Goal: Information Seeking & Learning: Get advice/opinions

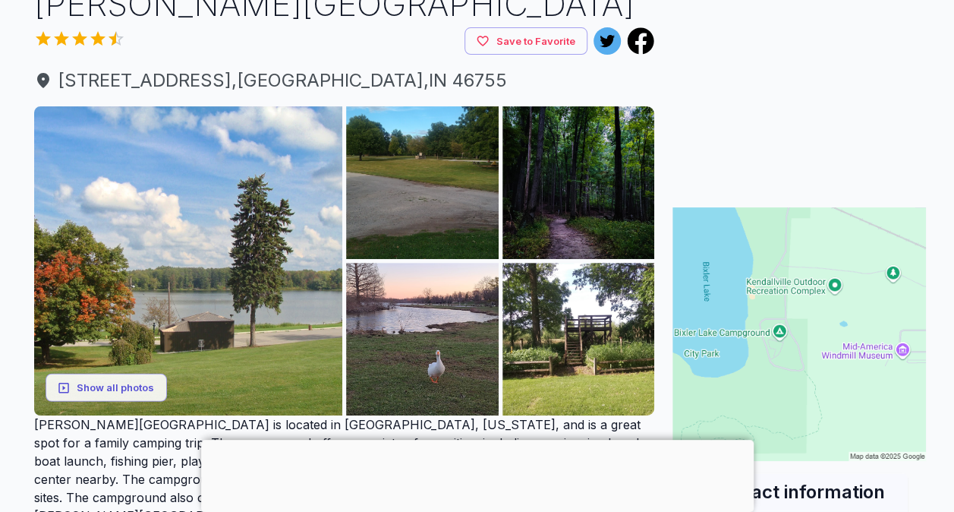
scroll to position [133, 0]
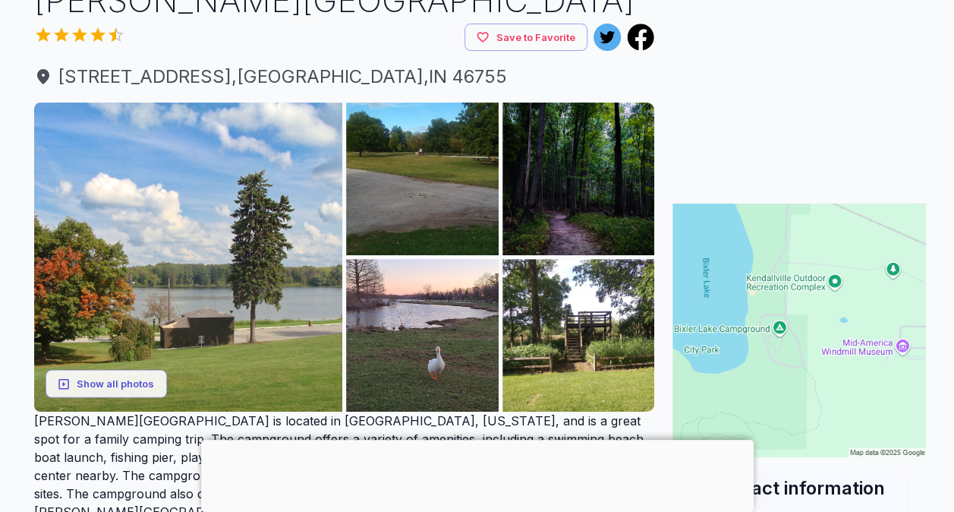
click at [475, 440] on div at bounding box center [477, 440] width 553 height 0
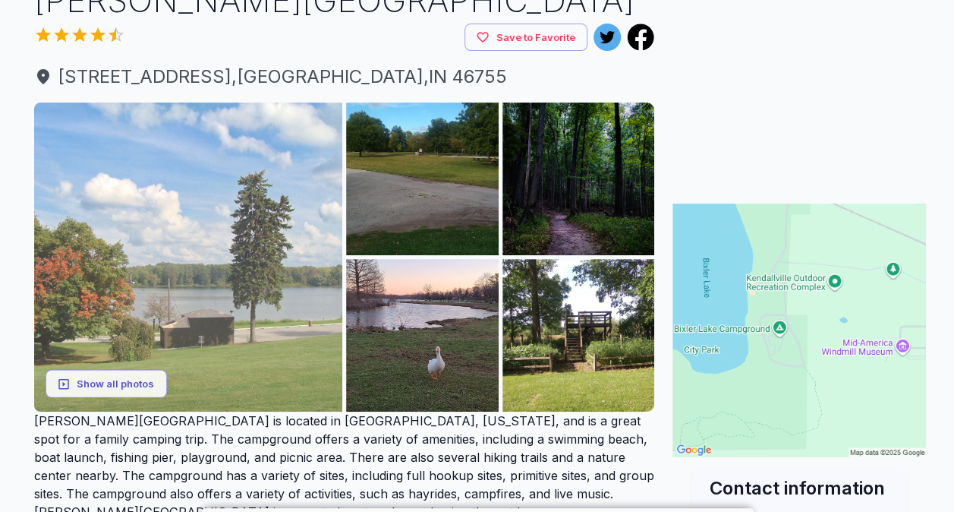
click at [257, 270] on img at bounding box center [188, 257] width 309 height 309
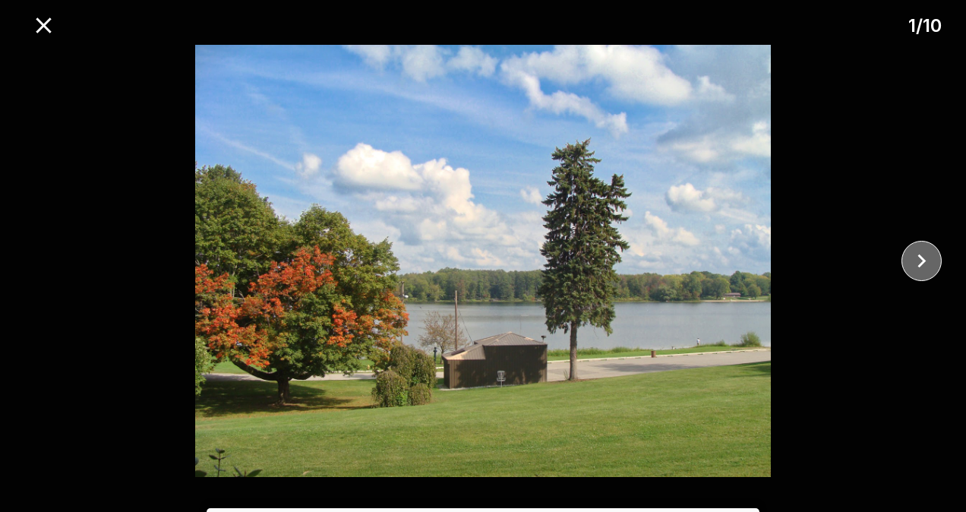
click at [917, 257] on icon "close" at bounding box center [921, 261] width 27 height 27
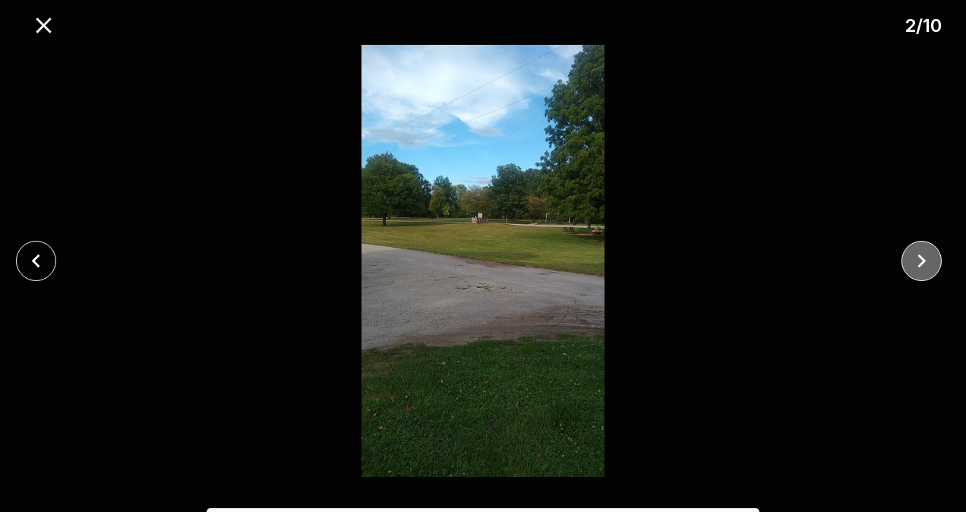
click at [917, 257] on icon "close" at bounding box center [921, 261] width 27 height 27
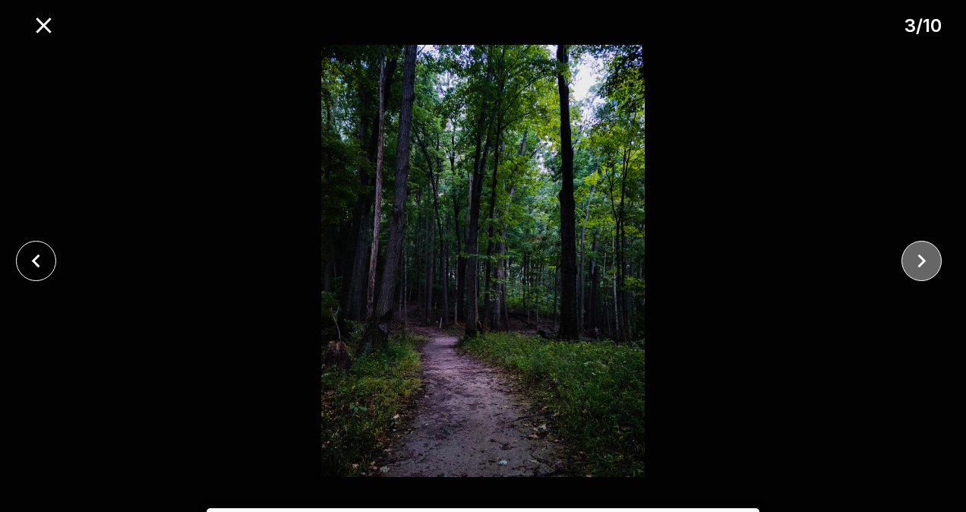
click at [917, 257] on icon "close" at bounding box center [921, 261] width 27 height 27
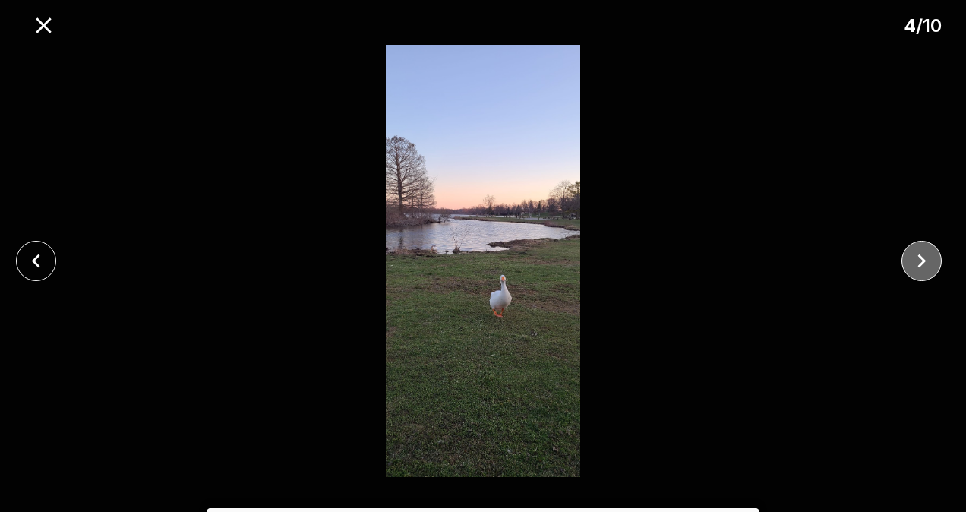
click at [917, 257] on icon "close" at bounding box center [921, 261] width 27 height 27
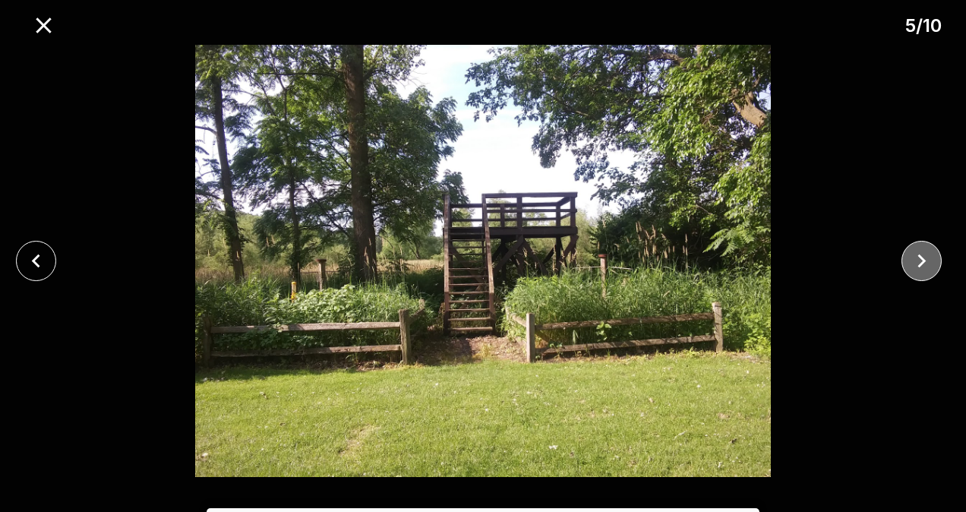
click at [917, 257] on icon "close" at bounding box center [921, 261] width 27 height 27
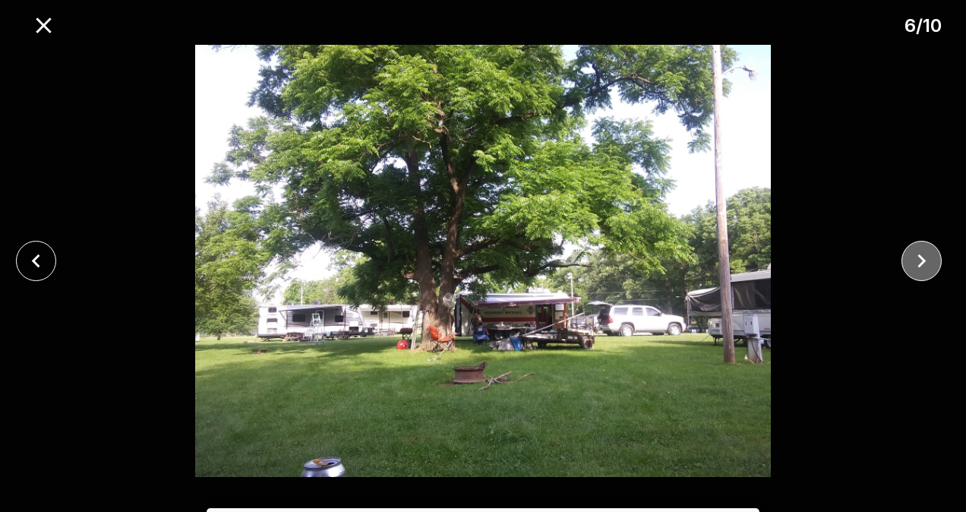
click at [917, 257] on icon "close" at bounding box center [921, 261] width 27 height 27
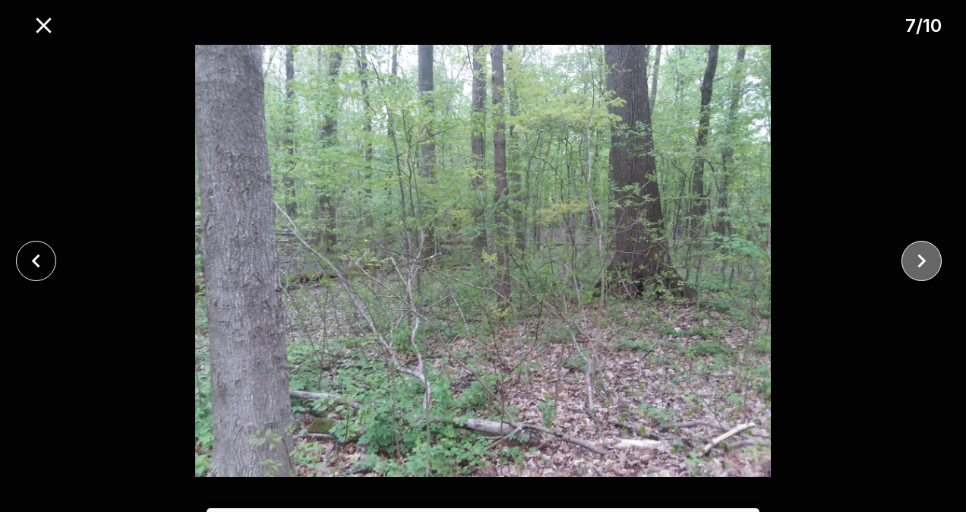
click at [917, 257] on icon "close" at bounding box center [921, 261] width 27 height 27
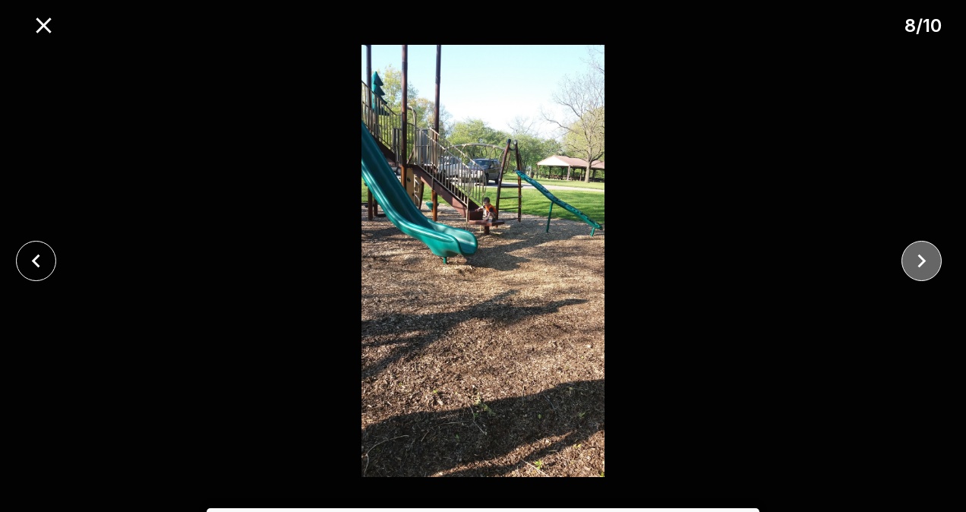
click at [917, 257] on icon "close" at bounding box center [921, 261] width 27 height 27
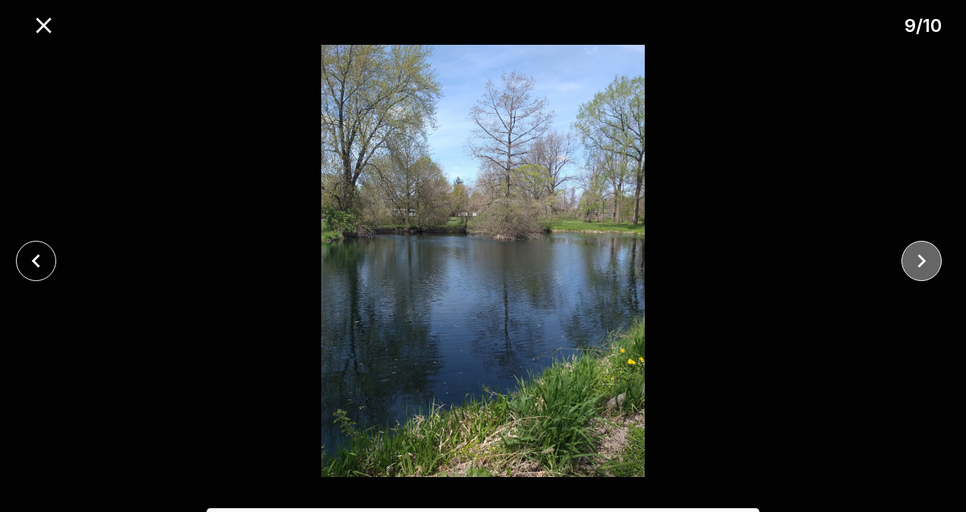
click at [917, 257] on icon "close" at bounding box center [921, 261] width 27 height 27
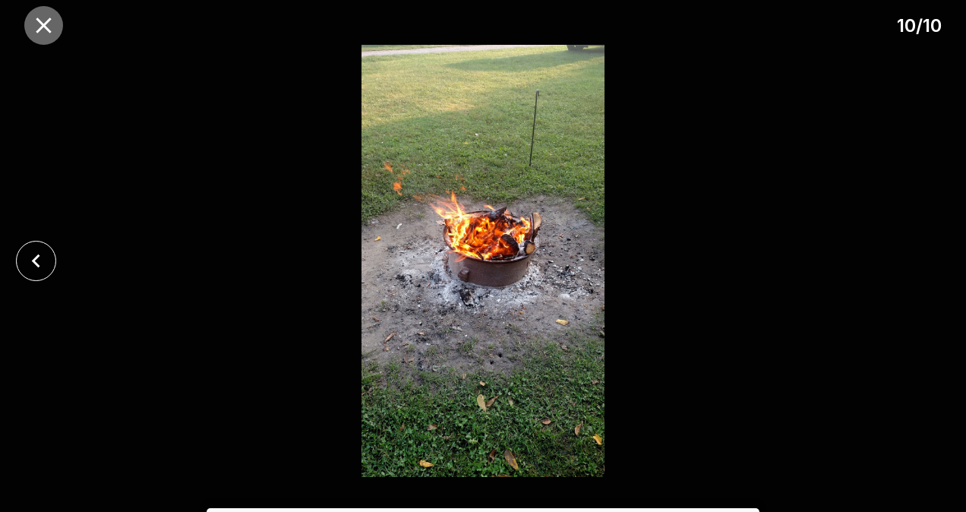
click at [47, 27] on icon "close" at bounding box center [43, 24] width 15 height 15
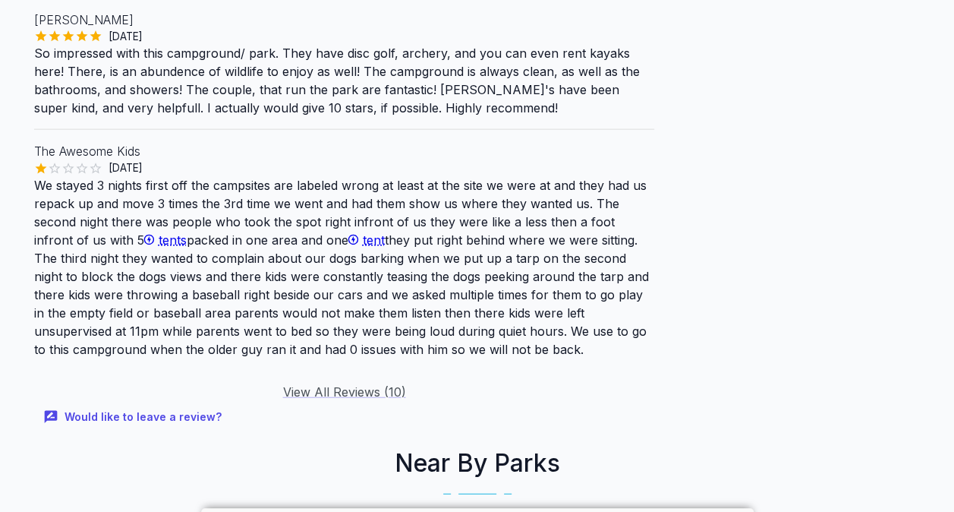
scroll to position [1822, 0]
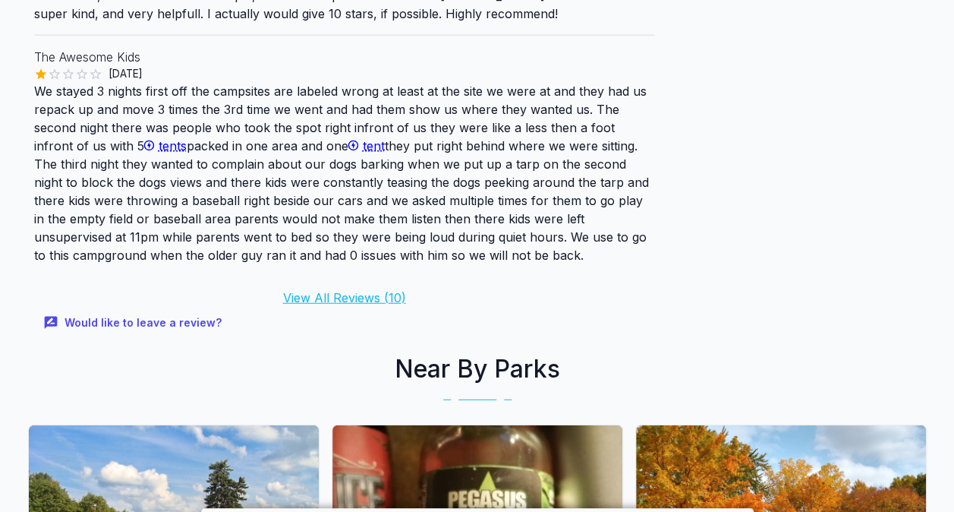
click at [341, 290] on link "View All Reviews ( 10 )" at bounding box center [343, 297] width 123 height 15
